Goal: Transaction & Acquisition: Purchase product/service

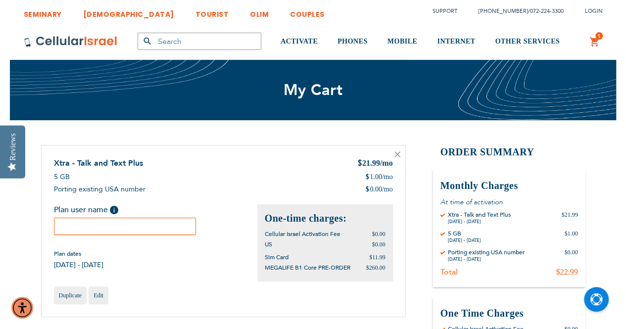
type input "[EMAIL_ADDRESS][DOMAIN_NAME]"
click at [155, 228] on input "text" at bounding box center [125, 226] width 143 height 17
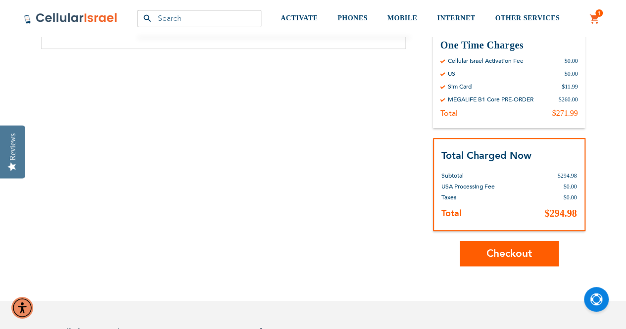
scroll to position [271, 0]
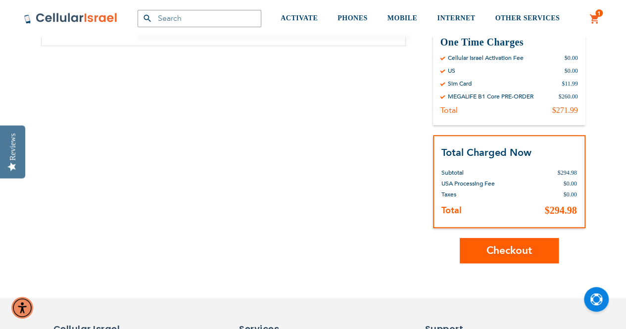
type input "Faiga Hamel"
click at [495, 250] on span "Checkout" at bounding box center [510, 251] width 46 height 14
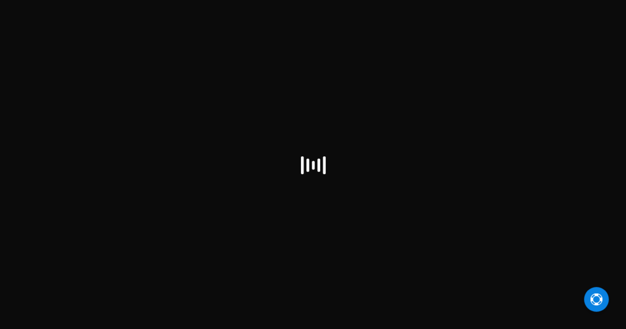
select select "US"
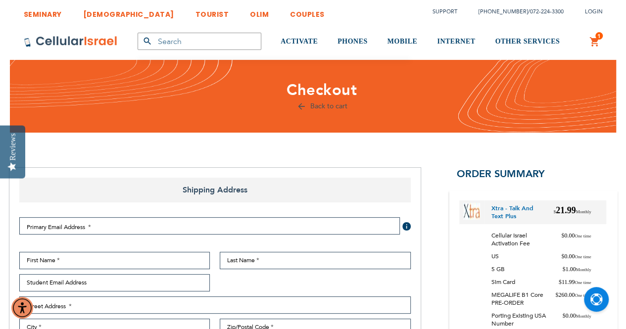
type input "[EMAIL_ADDRESS][DOMAIN_NAME]"
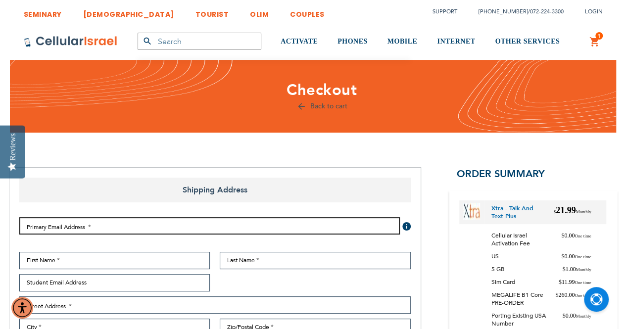
type input "[EMAIL_ADDRESS][DOMAIN_NAME]"
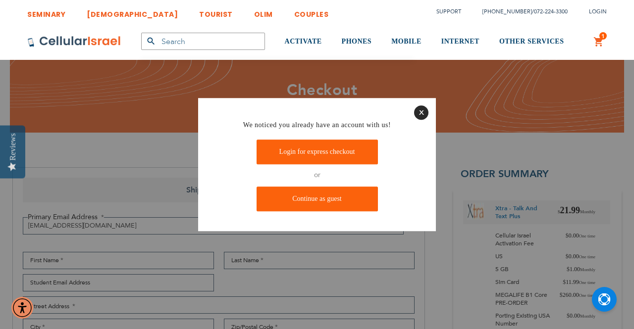
click at [426, 112] on button "Close" at bounding box center [421, 112] width 14 height 14
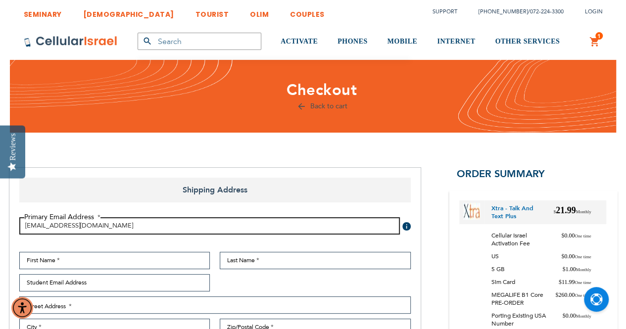
drag, startPoint x: 105, startPoint y: 227, endPoint x: 0, endPoint y: 215, distance: 105.7
type input "[EMAIL_ADDRESS][DOMAIN_NAME]"
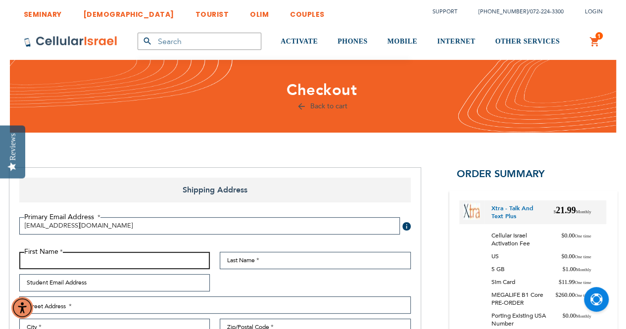
click at [87, 259] on input "First Name" at bounding box center [114, 260] width 191 height 17
type input "Faiga"
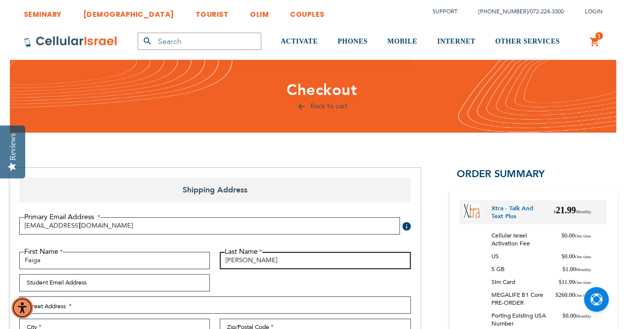
type input "[PERSON_NAME]"
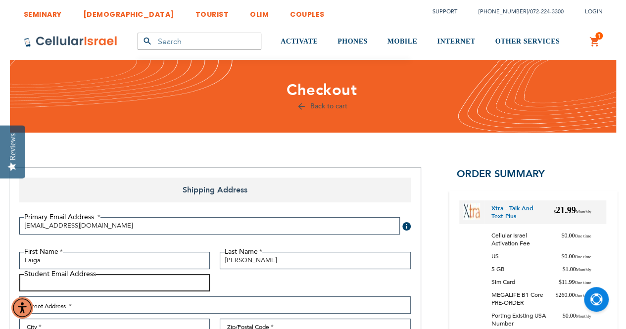
click at [59, 287] on input "Student Email Address" at bounding box center [114, 282] width 191 height 17
type input "[EMAIL_ADDRESS][DOMAIN_NAME]"
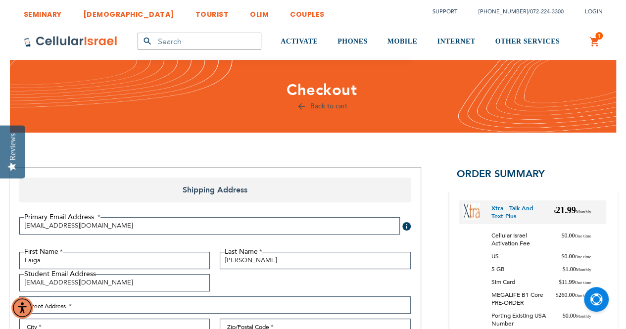
click at [181, 317] on div "First Name Faiga Last Name [GEOGRAPHIC_DATA] Student Email Address [EMAIL_ADDRE…" at bounding box center [214, 328] width 401 height 152
click at [183, 324] on input "City" at bounding box center [114, 327] width 191 height 17
type input "[GEOGRAPHIC_DATA]"
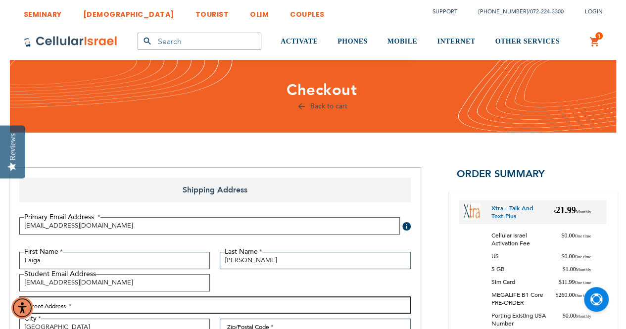
type input "[STREET_ADDRESS]"
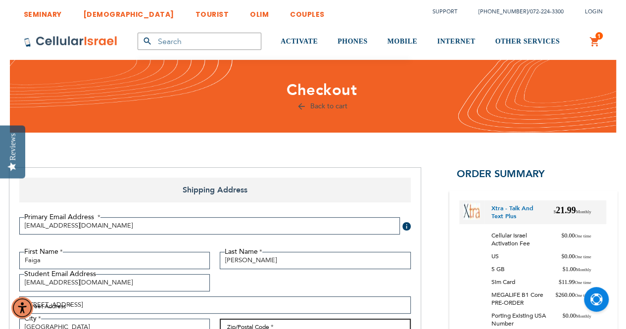
type input "11230"
select select "43"
type input "3474193652"
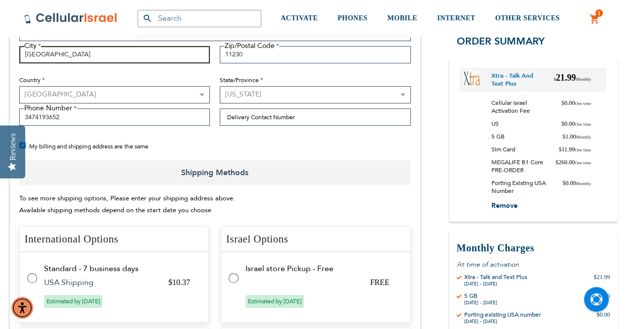
scroll to position [274, 0]
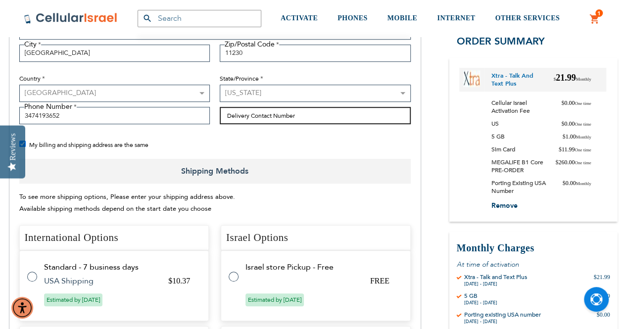
click at [271, 118] on input "Delivery Contact Number" at bounding box center [315, 115] width 191 height 17
type input "3474193652"
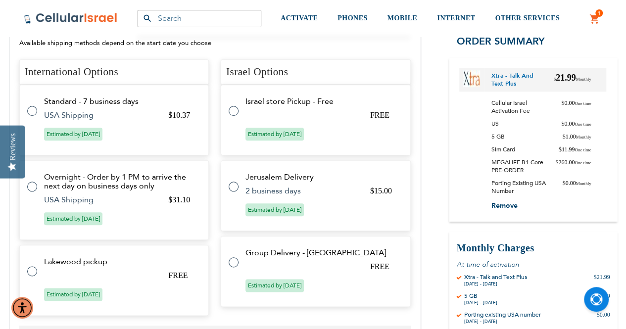
scroll to position [438, 0]
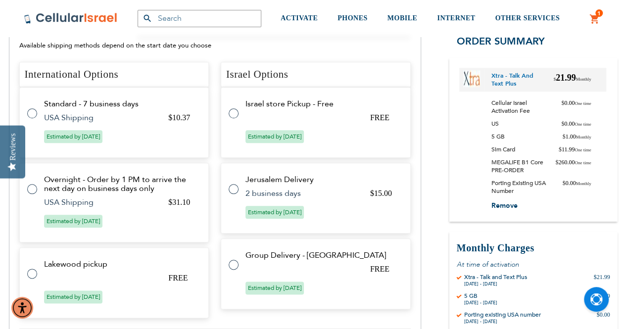
click at [235, 259] on label at bounding box center [239, 259] width 20 height 0
radio input "true"
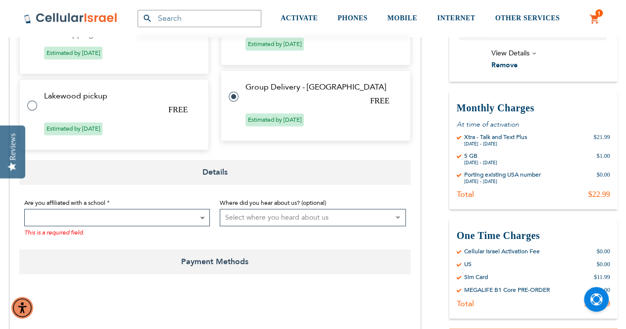
scroll to position [585, 0]
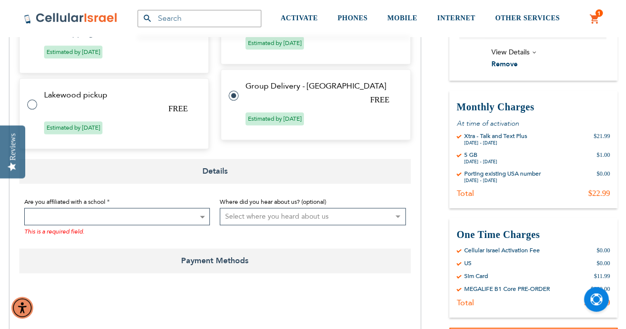
click at [57, 218] on span at bounding box center [117, 216] width 186 height 17
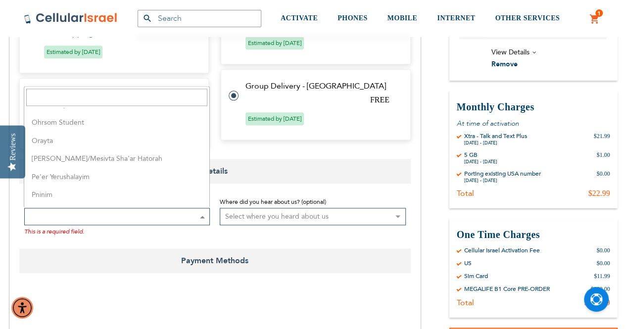
scroll to position [2060, 0]
select select "139"
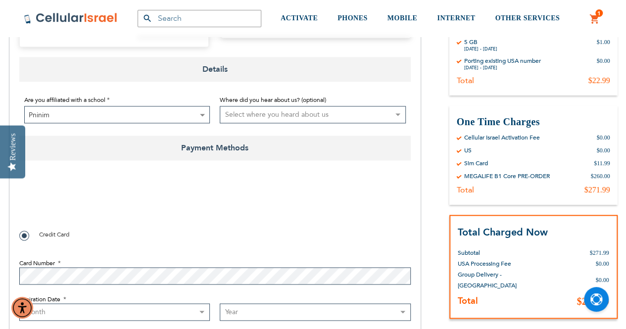
scroll to position [688, 0]
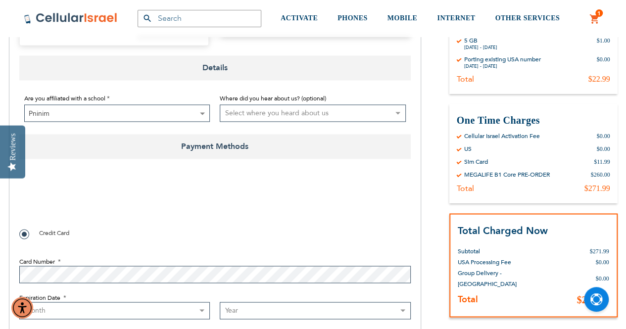
checkbox input "true"
select select "6"
select select "2030"
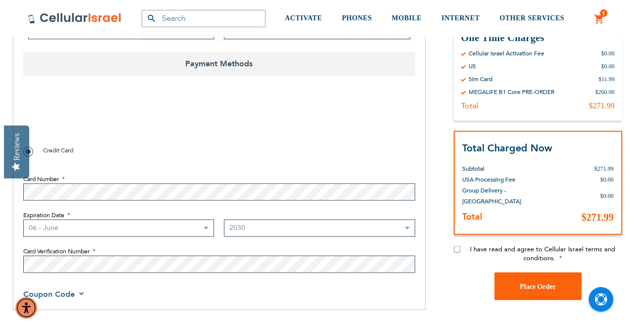
scroll to position [774, 0]
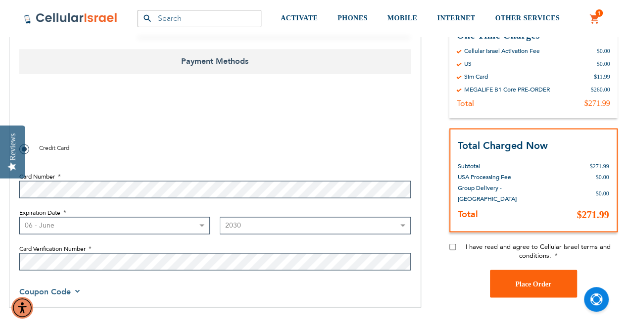
click at [468, 246] on span "I have read and agree to Cellular Israel terms and conditions." at bounding box center [538, 251] width 145 height 18
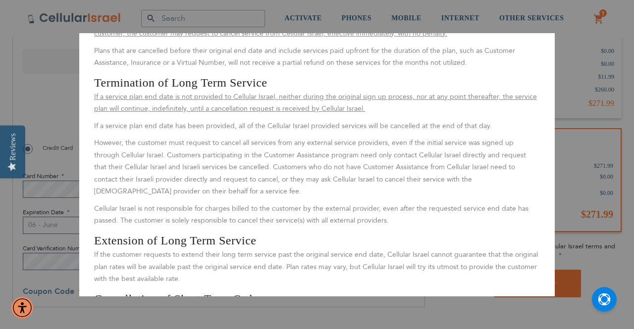
scroll to position [1480, 0]
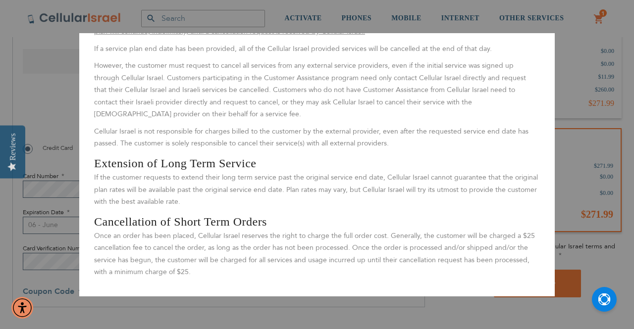
click at [440, 312] on aside "Close Terms & Conditions By signing up for service, the customer agrees to all …" at bounding box center [317, 164] width 634 height 329
click at [485, 322] on aside "Close Terms & Conditions By signing up for service, the customer agrees to all …" at bounding box center [317, 164] width 634 height 329
click at [604, 307] on button "Open Chat" at bounding box center [603, 299] width 25 height 25
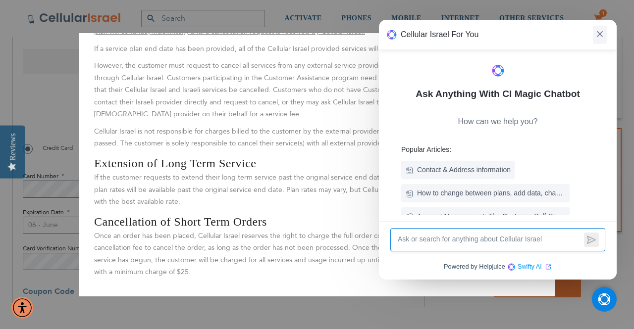
click at [596, 36] on img at bounding box center [599, 34] width 6 height 6
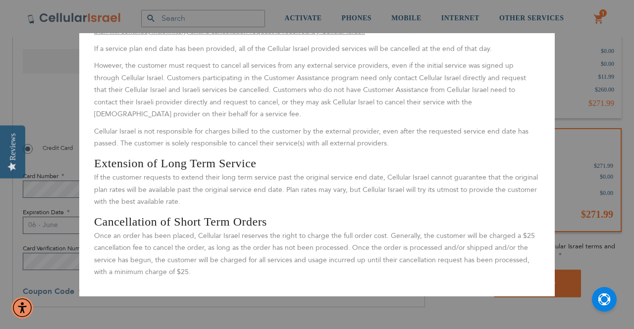
click at [580, 35] on aside "Close Terms & Conditions By signing up for service, the customer agrees to all …" at bounding box center [317, 164] width 634 height 329
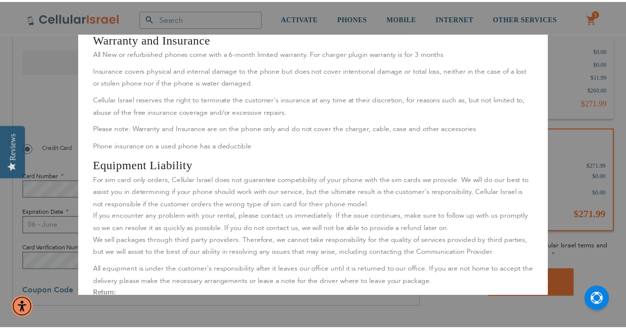
scroll to position [0, 0]
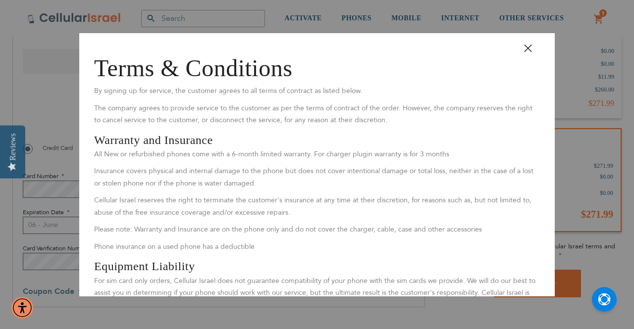
click at [44, 57] on aside "Close Terms & Conditions By signing up for service, the customer agrees to all …" at bounding box center [317, 164] width 634 height 329
click at [524, 52] on button "Close" at bounding box center [532, 52] width 30 height 22
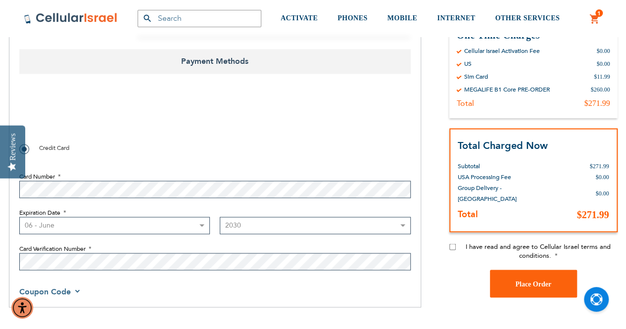
click at [469, 245] on span "I have read and agree to Cellular Israel terms and conditions." at bounding box center [538, 251] width 145 height 18
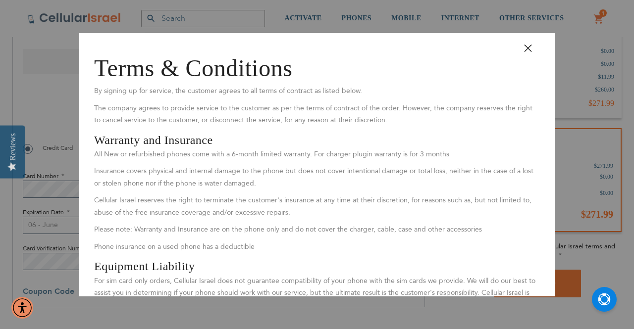
click at [526, 49] on button "Close" at bounding box center [532, 52] width 30 height 22
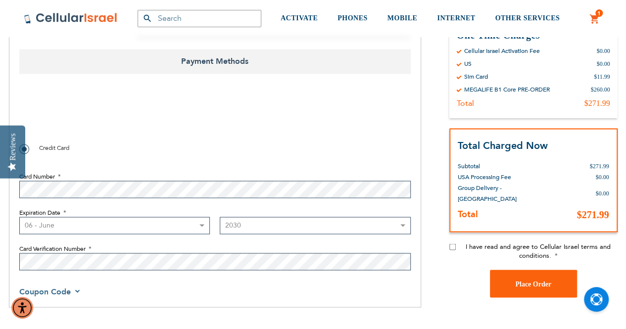
click at [453, 249] on input "I have read and agree to Cellular Israel terms and conditions." at bounding box center [452, 247] width 6 height 6
checkbox input "true"
click at [523, 286] on span "Place Order" at bounding box center [533, 283] width 36 height 7
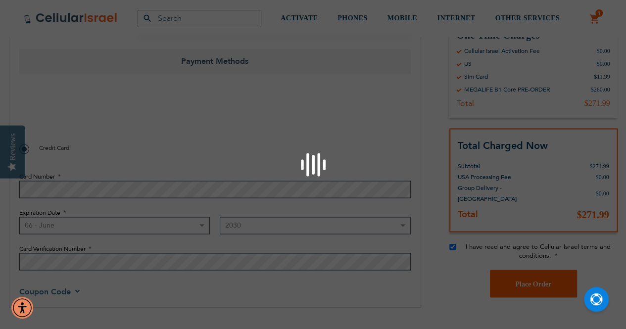
checkbox input "false"
